Goal: Task Accomplishment & Management: Use online tool/utility

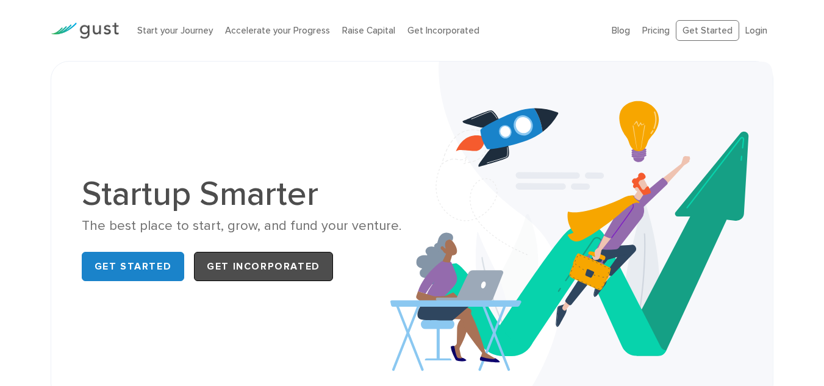
click at [290, 268] on link "Get Incorporated" at bounding box center [263, 266] width 139 height 29
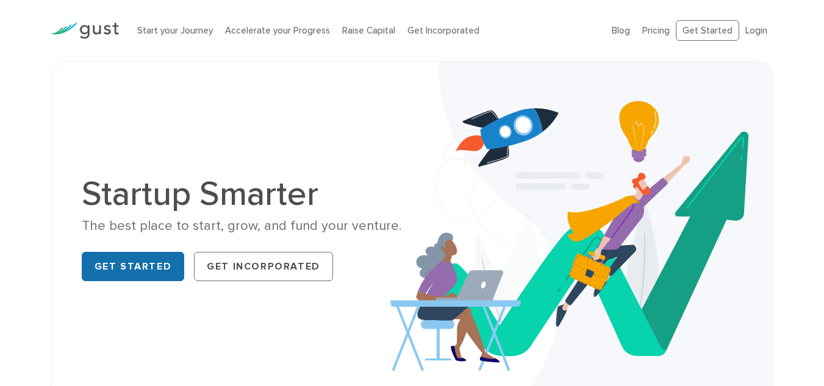
click at [135, 261] on link "Get Started" at bounding box center [133, 266] width 103 height 29
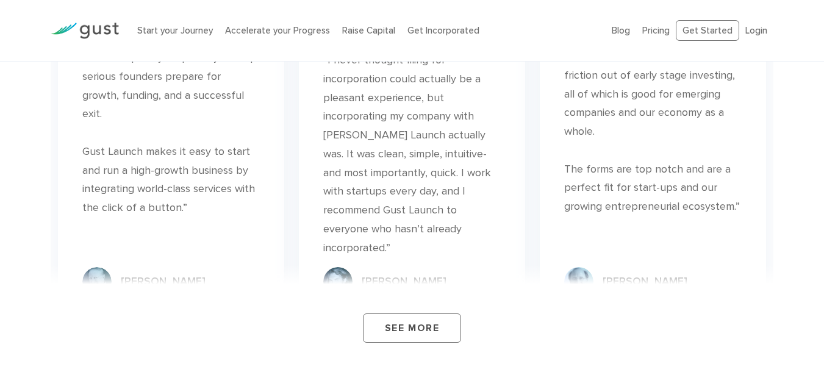
scroll to position [4454, 0]
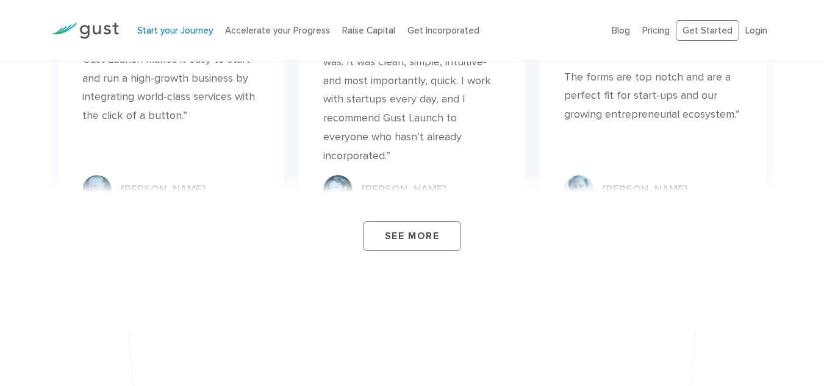
click at [178, 28] on link "Start your Journey" at bounding box center [175, 30] width 76 height 11
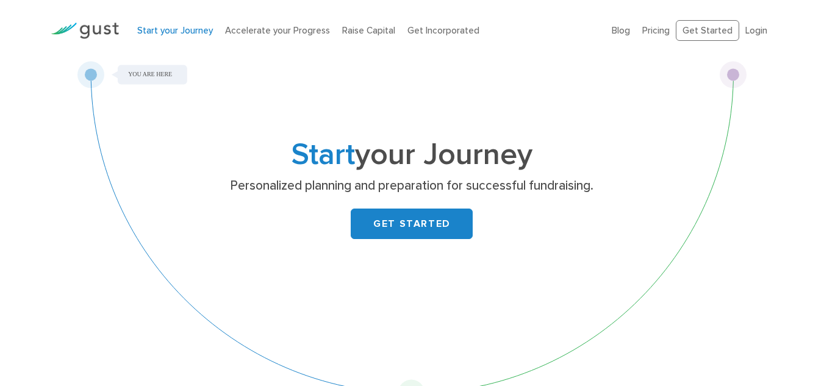
click at [293, 36] on li "Accelerate your Progress" at bounding box center [277, 31] width 105 height 14
click at [297, 31] on link "Accelerate your Progress" at bounding box center [277, 30] width 105 height 11
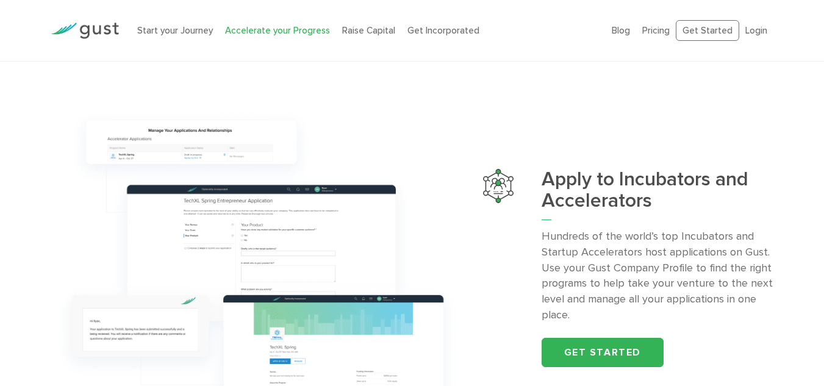
scroll to position [1159, 0]
